Goal: Information Seeking & Learning: Learn about a topic

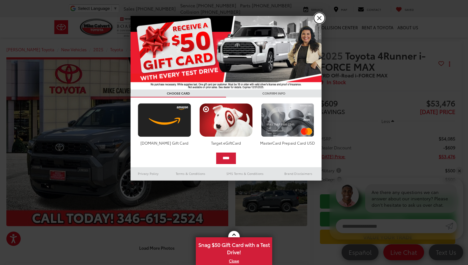
click at [320, 19] on link "X" at bounding box center [319, 18] width 11 height 11
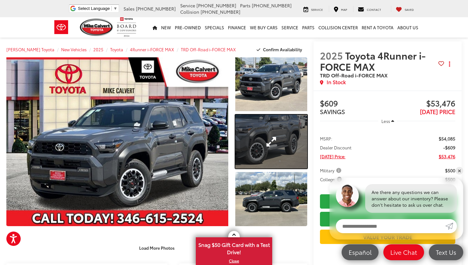
click at [263, 168] on link "Expand Photo 2" at bounding box center [271, 142] width 72 height 54
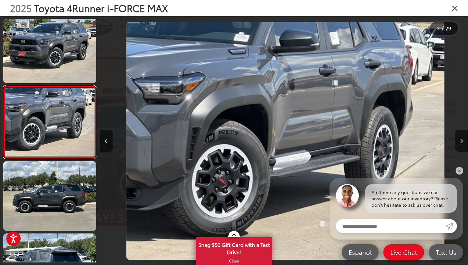
scroll to position [0, 736]
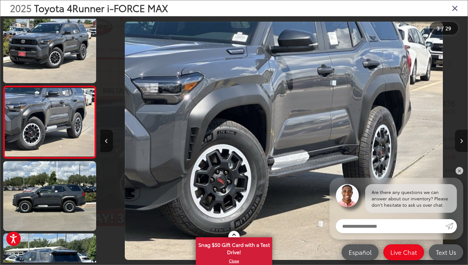
click at [462, 138] on button "Next image" at bounding box center [461, 141] width 13 height 22
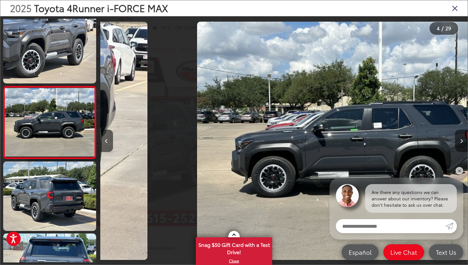
scroll to position [150, 0]
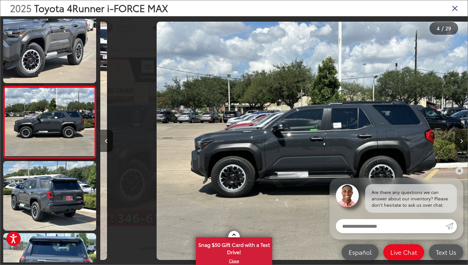
click at [462, 138] on button "Next image" at bounding box center [461, 141] width 13 height 22
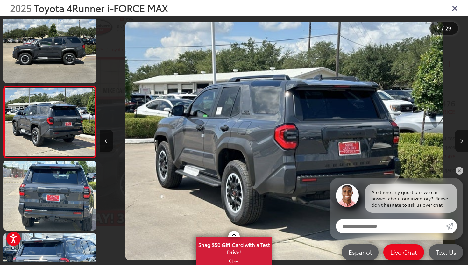
scroll to position [0, 1471]
click at [462, 138] on button "Next image" at bounding box center [461, 141] width 13 height 22
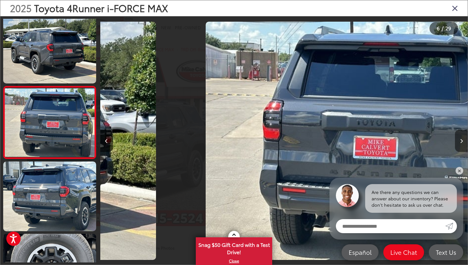
scroll to position [294, 0]
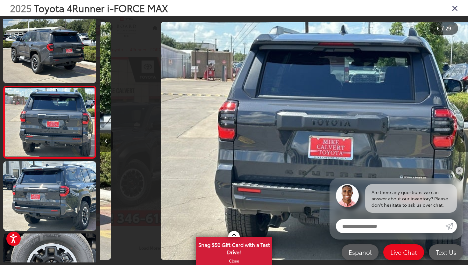
click at [462, 138] on button "Next image" at bounding box center [461, 141] width 13 height 22
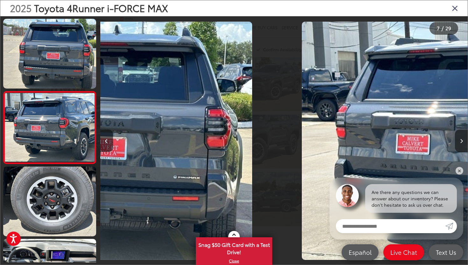
scroll to position [0, 0]
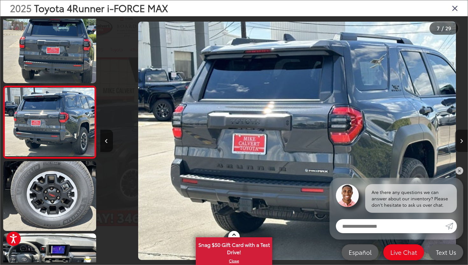
click at [462, 138] on button "Next image" at bounding box center [461, 141] width 13 height 22
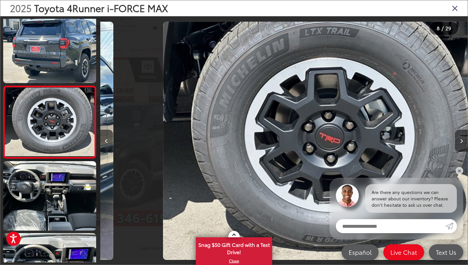
click at [462, 138] on button "Next image" at bounding box center [461, 141] width 13 height 22
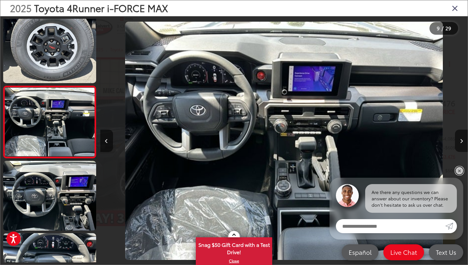
click at [462, 174] on link "✕" at bounding box center [460, 171] width 8 height 8
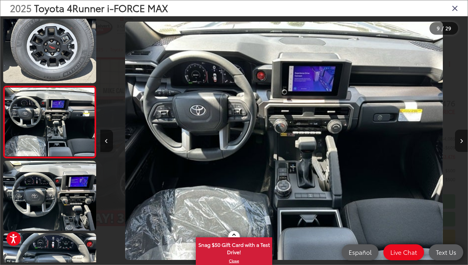
click at [460, 143] on icon "Next image" at bounding box center [461, 141] width 3 height 4
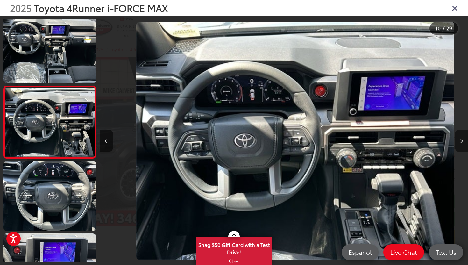
click at [460, 143] on icon "Next image" at bounding box center [461, 141] width 3 height 4
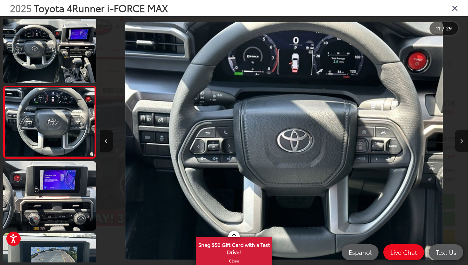
click at [457, 8] on icon "Close gallery" at bounding box center [455, 8] width 6 height 8
